Goal: Task Accomplishment & Management: Complete application form

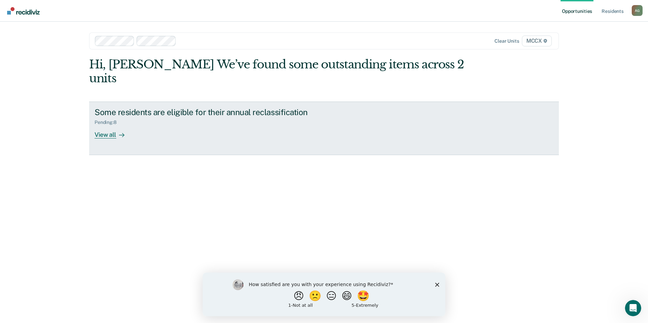
click at [115, 125] on div "View all" at bounding box center [114, 131] width 38 height 13
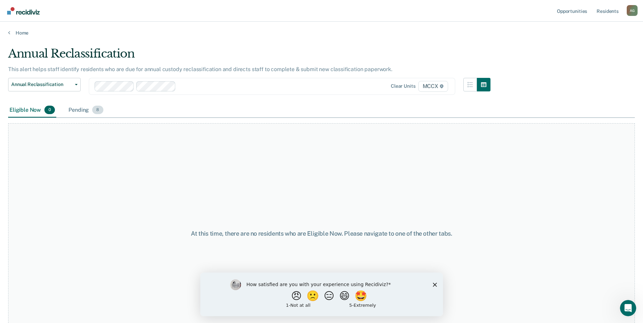
click at [87, 108] on div "Pending 8" at bounding box center [85, 110] width 37 height 15
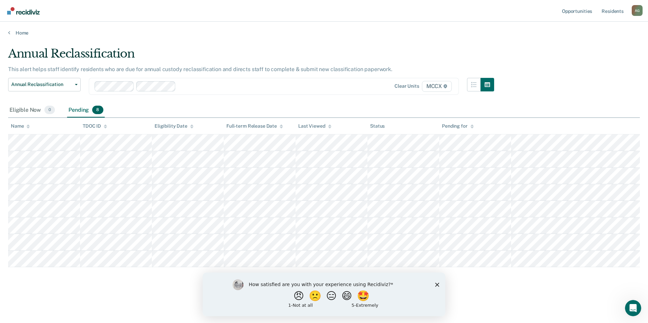
click at [437, 286] on icon "Close survey" at bounding box center [437, 285] width 4 height 4
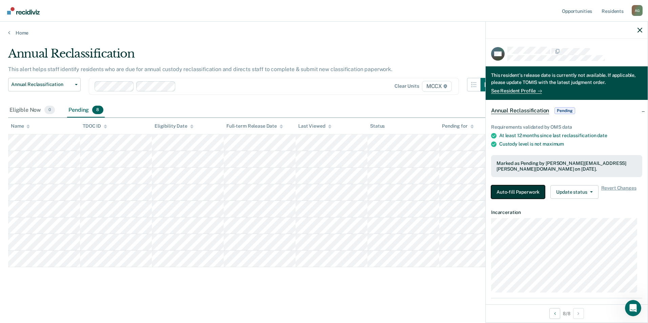
click at [531, 190] on button "Auto-fill Paperwork" at bounding box center [518, 192] width 54 height 14
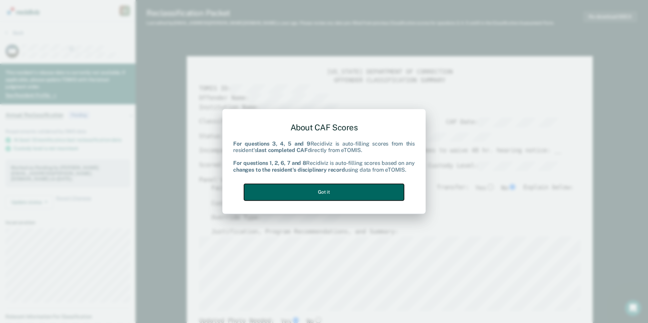
click at [354, 191] on button "Got it" at bounding box center [324, 192] width 160 height 17
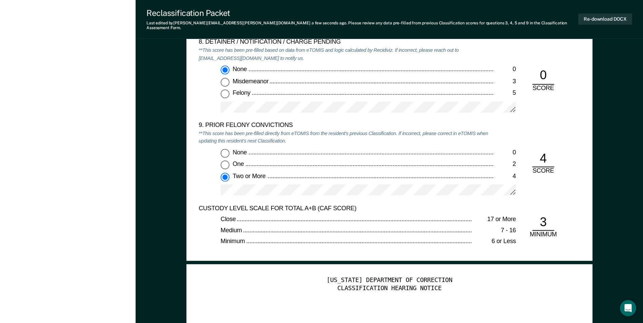
scroll to position [1457, 0]
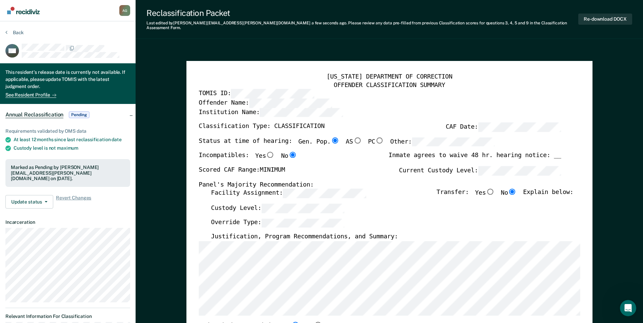
scroll to position [0, 0]
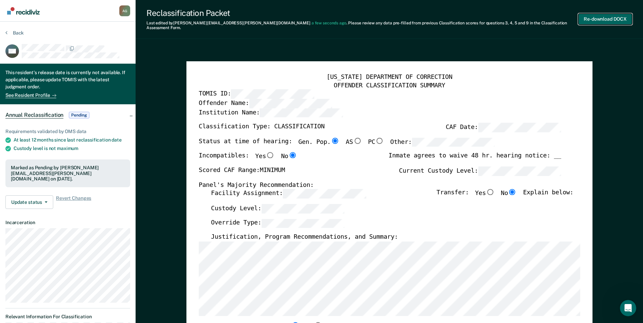
click at [596, 15] on button "Re-download DOCX" at bounding box center [605, 19] width 54 height 11
click at [14, 32] on button "Back" at bounding box center [14, 33] width 18 height 6
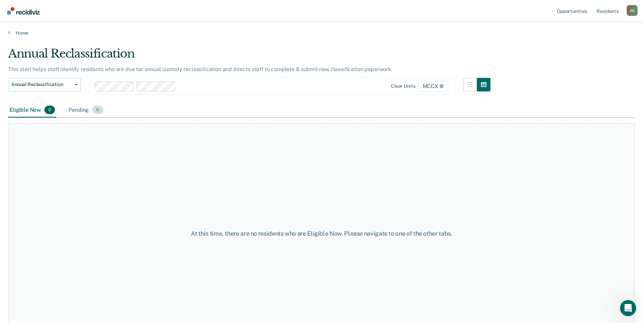
click at [80, 108] on div "Pending 8" at bounding box center [85, 110] width 37 height 15
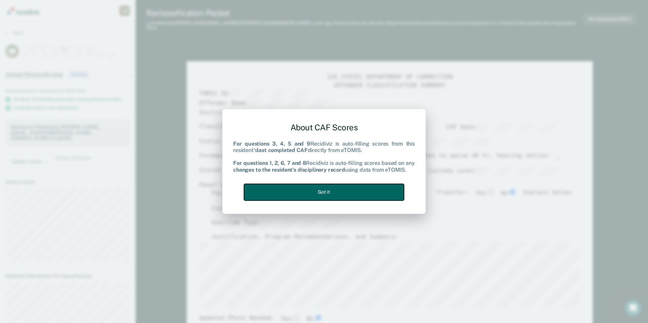
click at [365, 190] on button "Got it" at bounding box center [324, 192] width 160 height 17
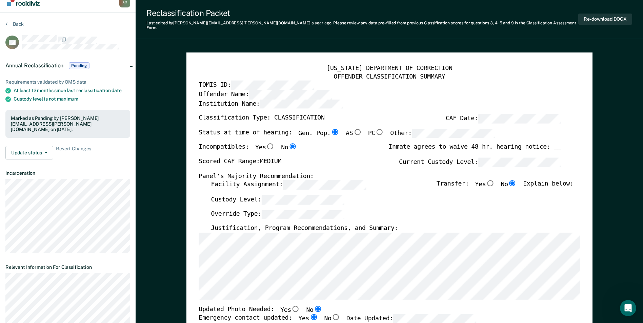
scroll to position [4, 0]
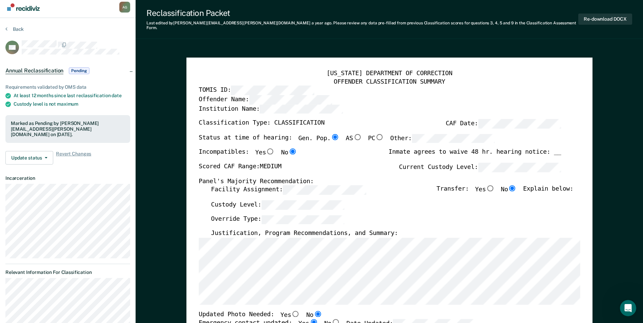
click at [355, 206] on div "Custody Level:" at bounding box center [392, 207] width 362 height 15
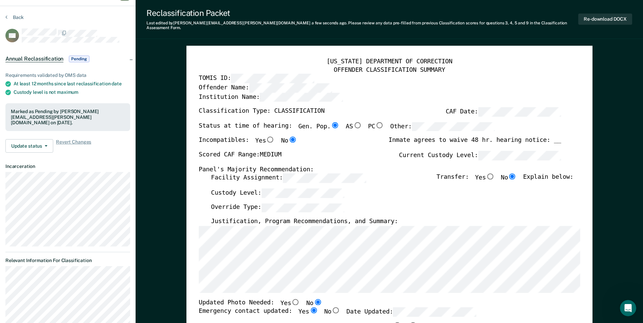
scroll to position [0, 0]
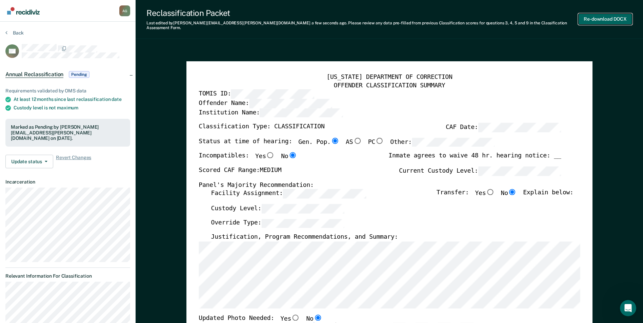
click at [609, 20] on button "Re-download DOCX" at bounding box center [605, 19] width 54 height 11
type textarea "x"
